Goal: Task Accomplishment & Management: Manage account settings

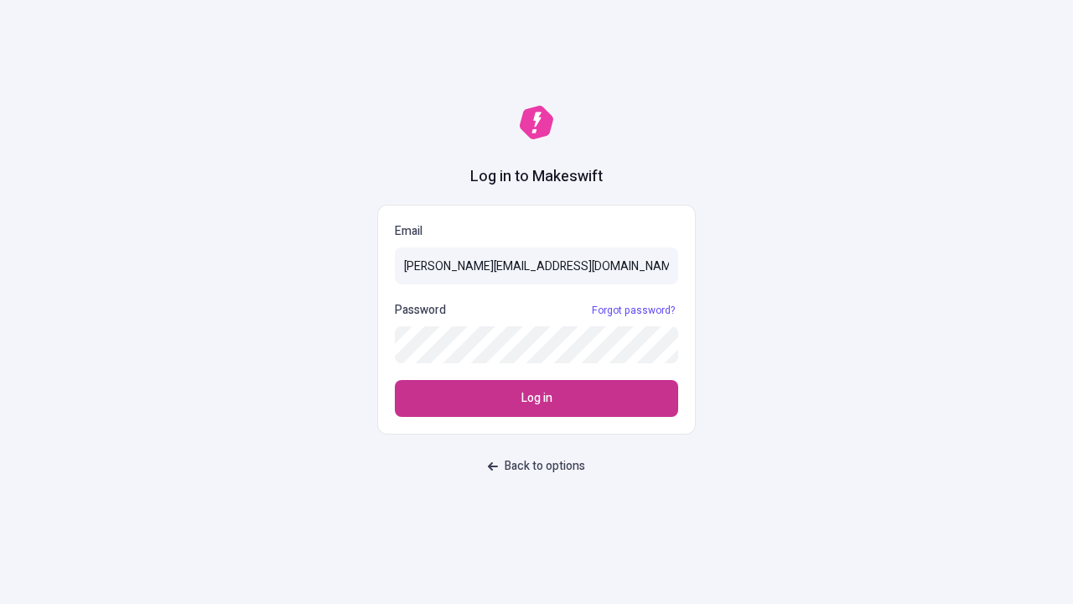
click at [537, 398] on span "Log in" at bounding box center [537, 398] width 31 height 18
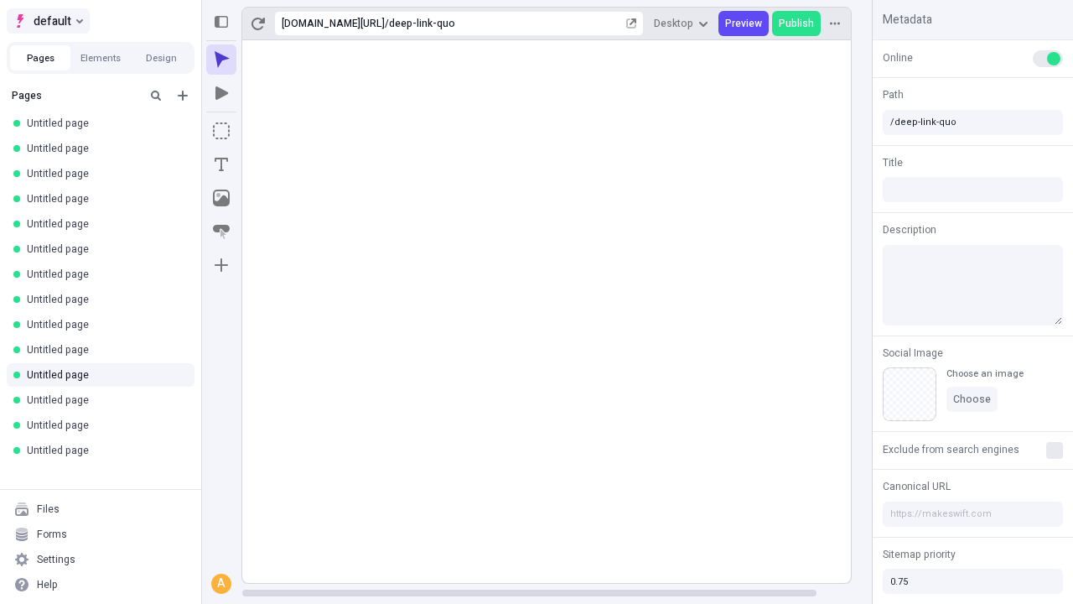
click at [47, 21] on span "default" at bounding box center [53, 21] width 38 height 20
click at [183, 96] on icon "Add new" at bounding box center [183, 96] width 10 height 10
type input "/deep-link-demum"
type input "/page"
